Goal: Task Accomplishment & Management: Manage account settings

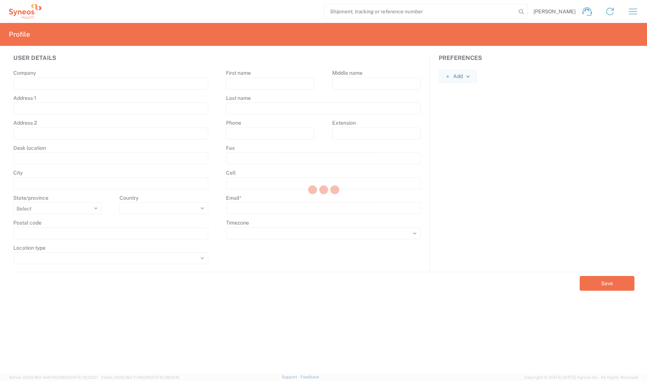
type input "12F JP Tower"
type input "2-7-2 [PERSON_NAME], Chiyoda-ku"
type input "[GEOGRAPHIC_DATA]"
select select
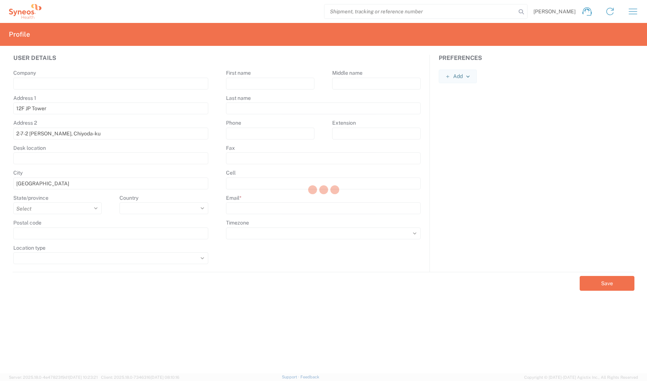
type input "100-7012"
select select
type input "Ryo"
type input "Ike"
type input "[EMAIL_ADDRESS][DOMAIN_NAME]"
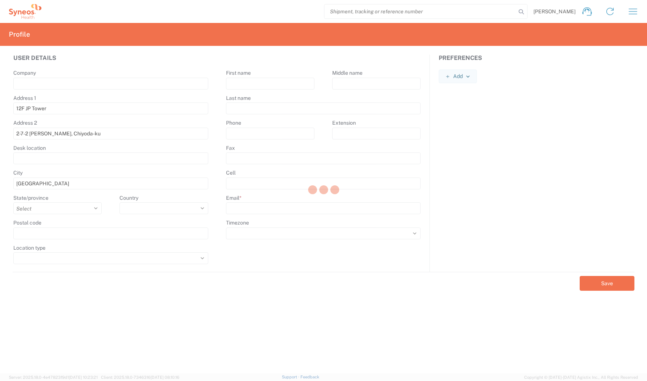
select select
